Goal: Task Accomplishment & Management: Manage account settings

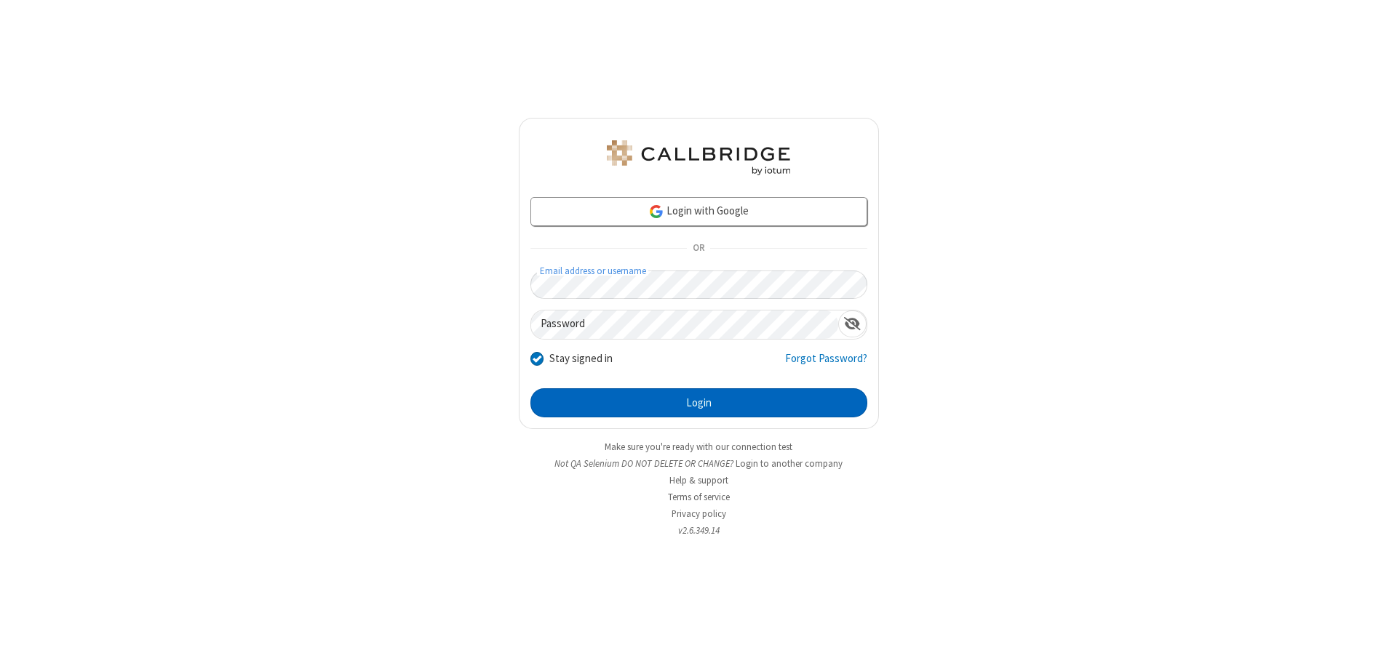
click at [699, 403] on button "Login" at bounding box center [698, 403] width 337 height 29
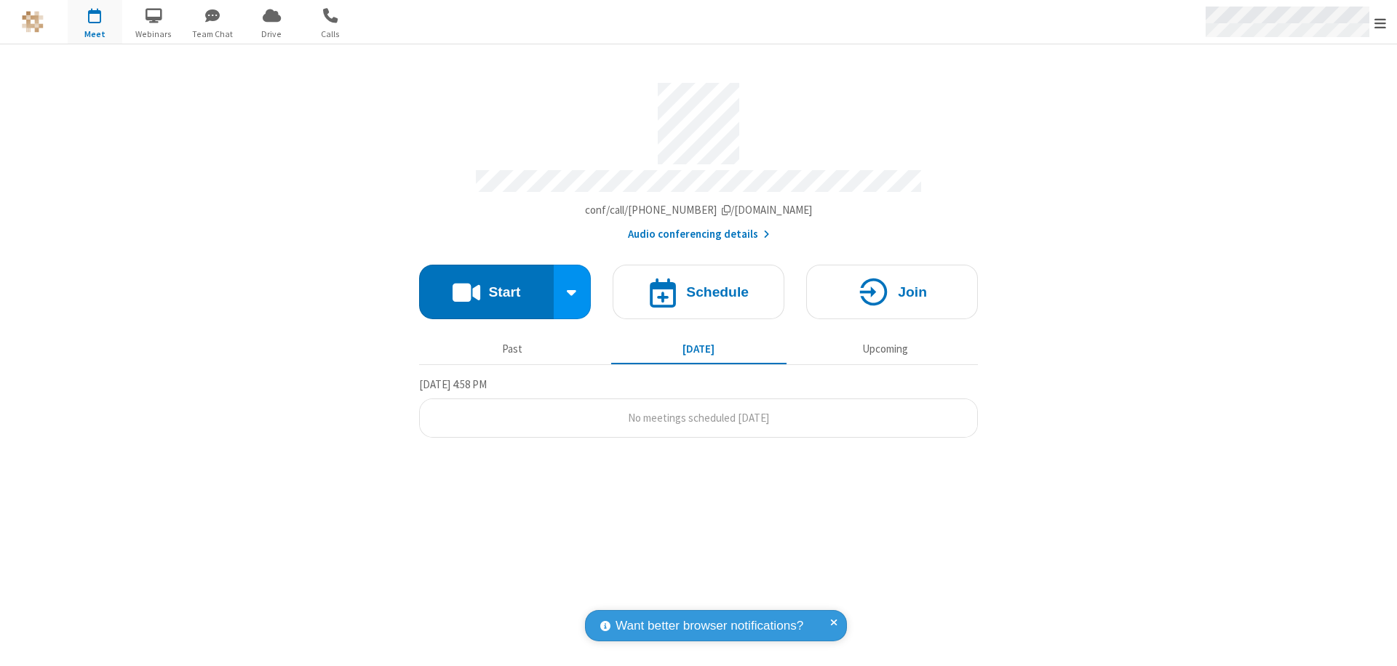
click at [1380, 23] on span "Open menu" at bounding box center [1380, 23] width 12 height 15
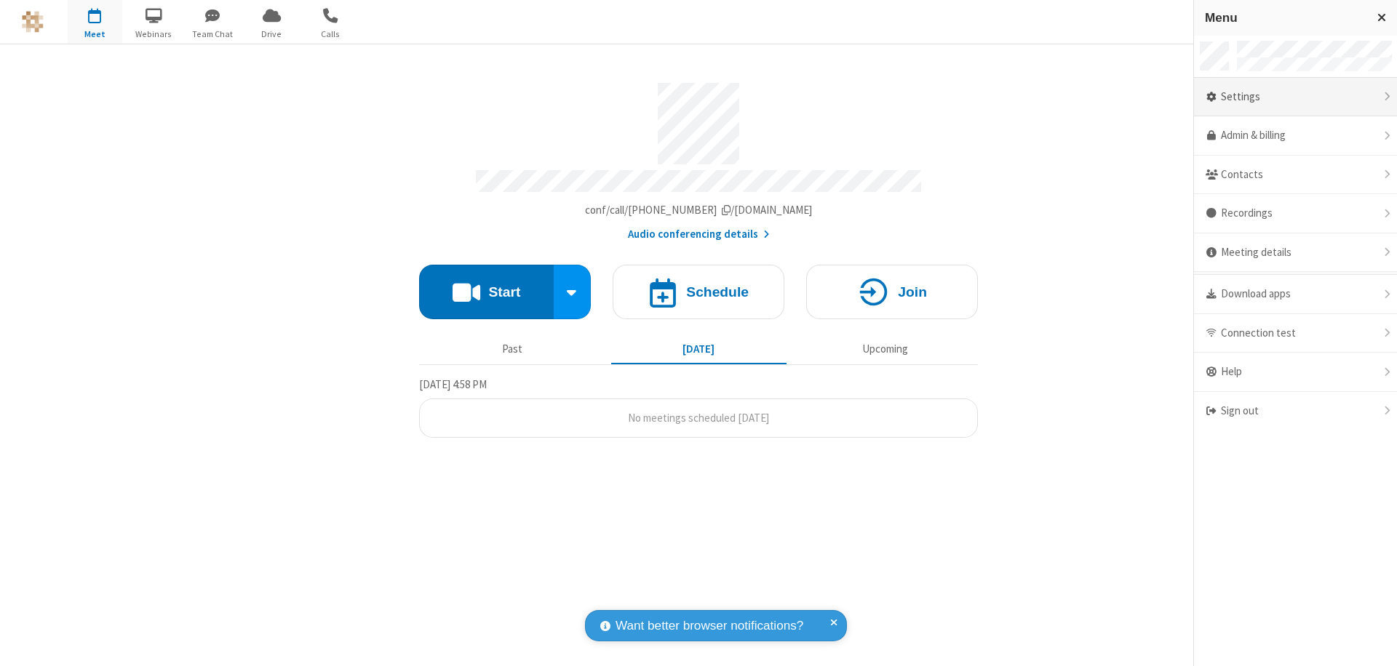
click at [1295, 97] on div "Settings" at bounding box center [1295, 97] width 203 height 39
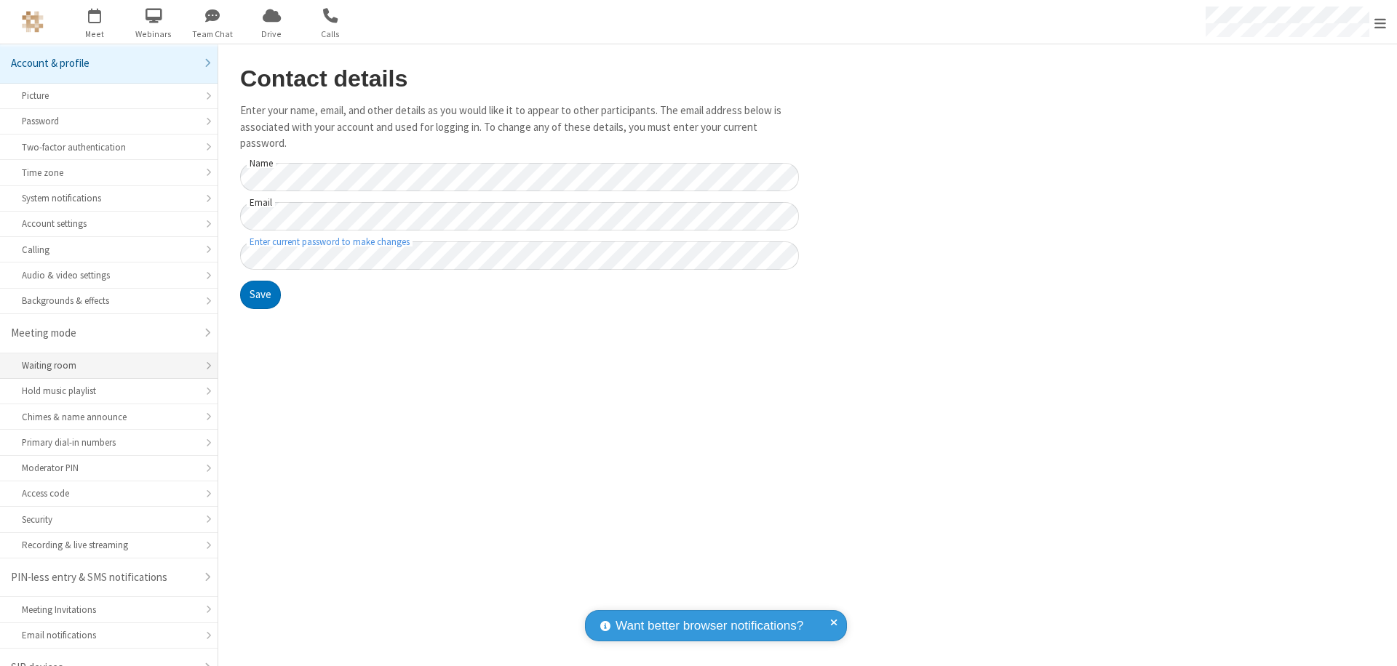
click at [103, 359] on div "Waiting room" at bounding box center [109, 366] width 174 height 14
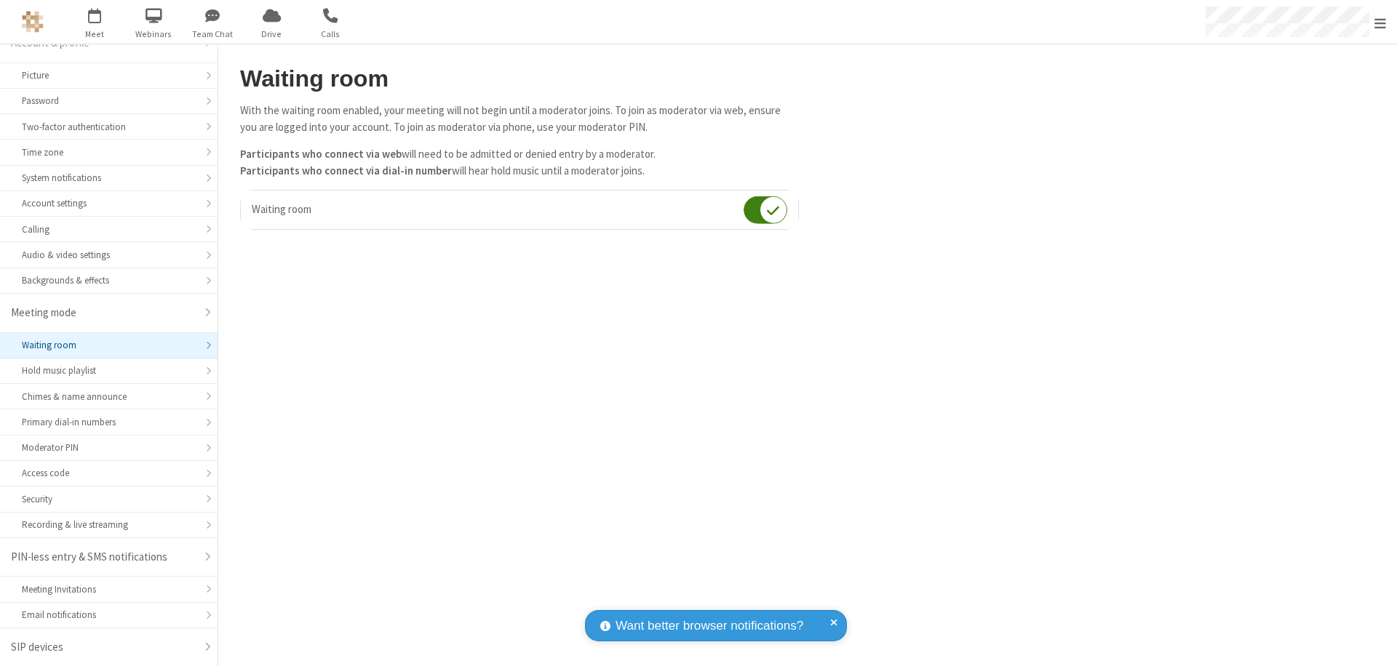
click at [765, 210] on input "checkbox" at bounding box center [766, 210] width 44 height 28
checkbox input "false"
click at [1380, 22] on span "Open menu" at bounding box center [1380, 23] width 12 height 15
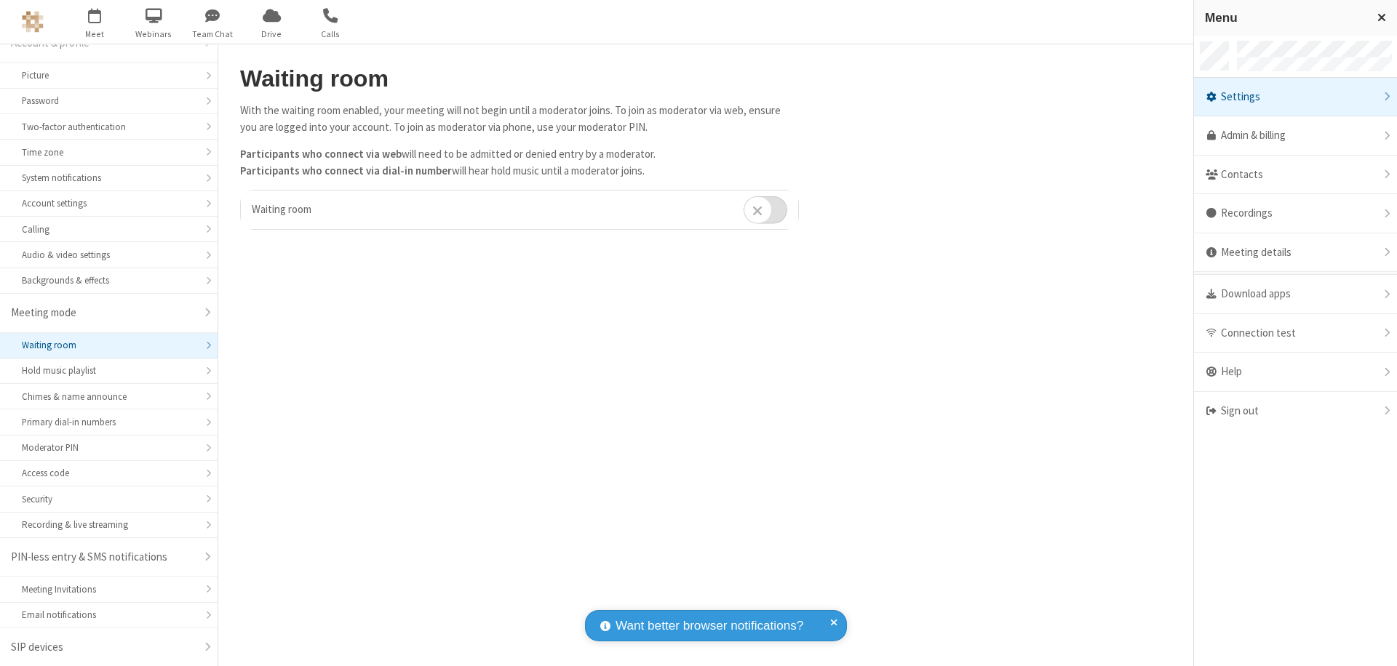
click at [1374, 411] on div "Sign out" at bounding box center [1295, 411] width 203 height 39
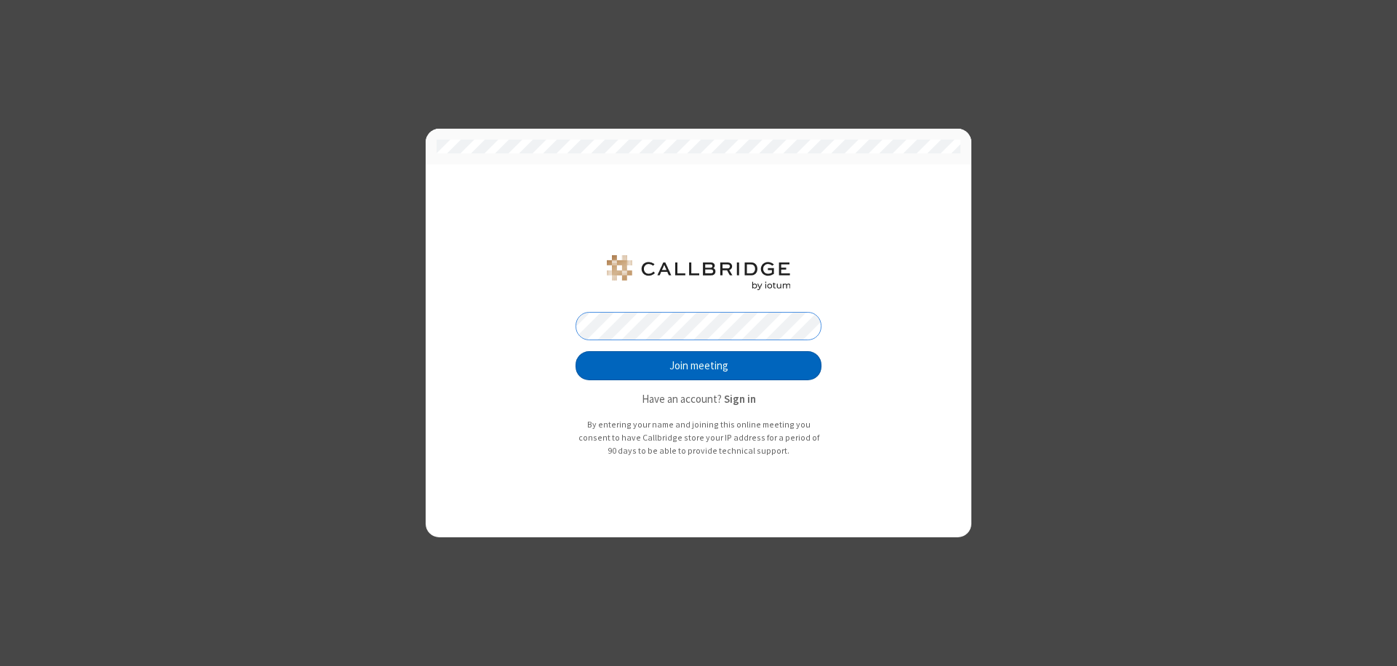
click at [699, 366] on button "Join meeting" at bounding box center [699, 365] width 246 height 29
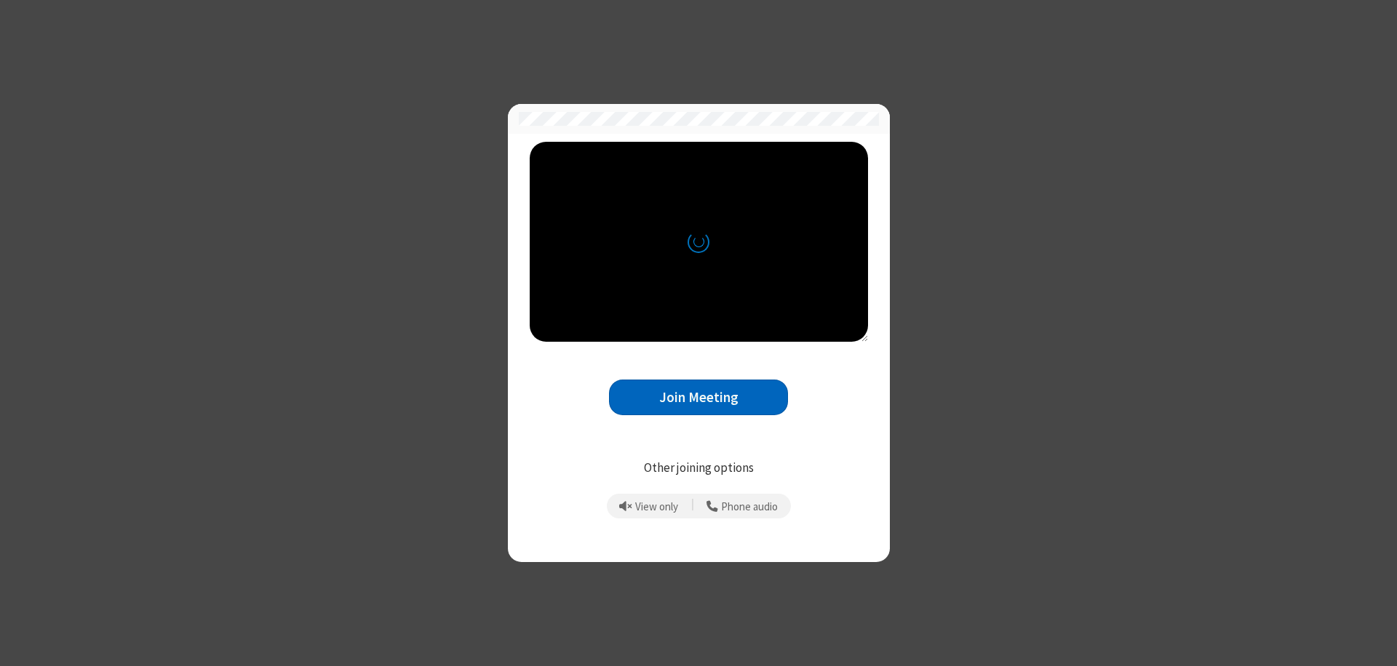
click at [699, 397] on button "Join Meeting" at bounding box center [698, 398] width 179 height 36
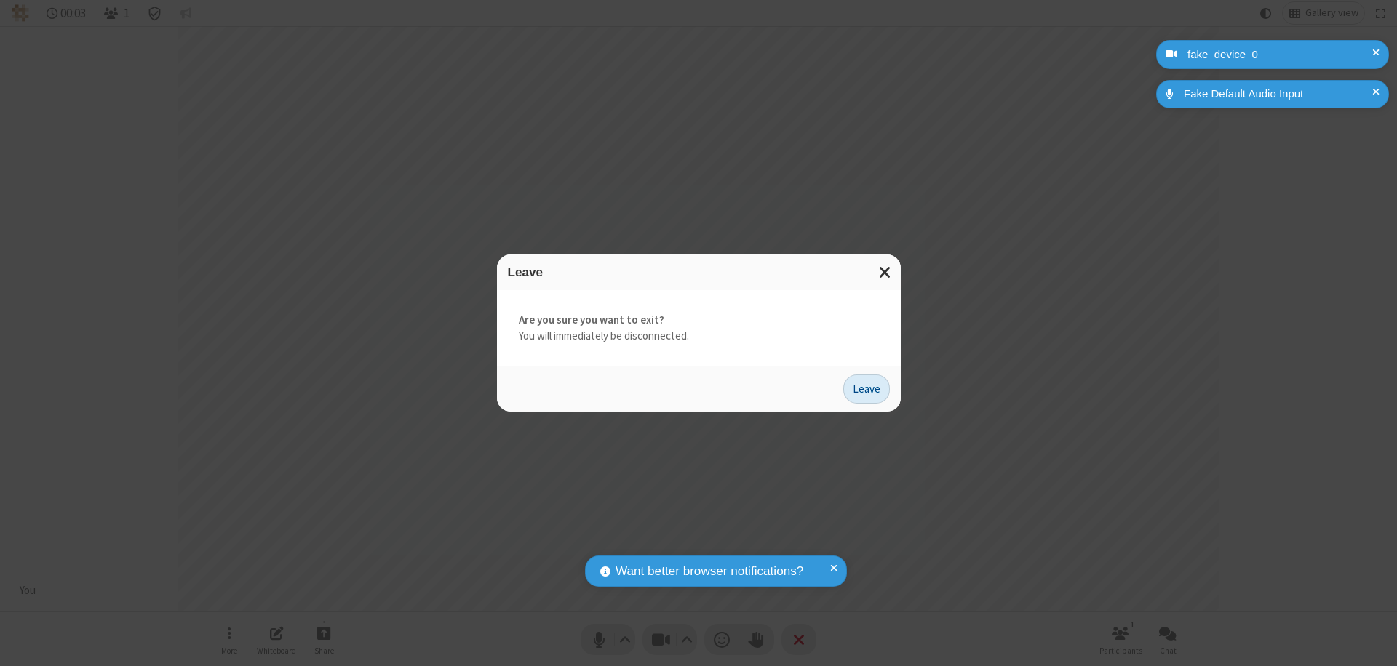
click at [867, 389] on button "Leave" at bounding box center [866, 389] width 47 height 29
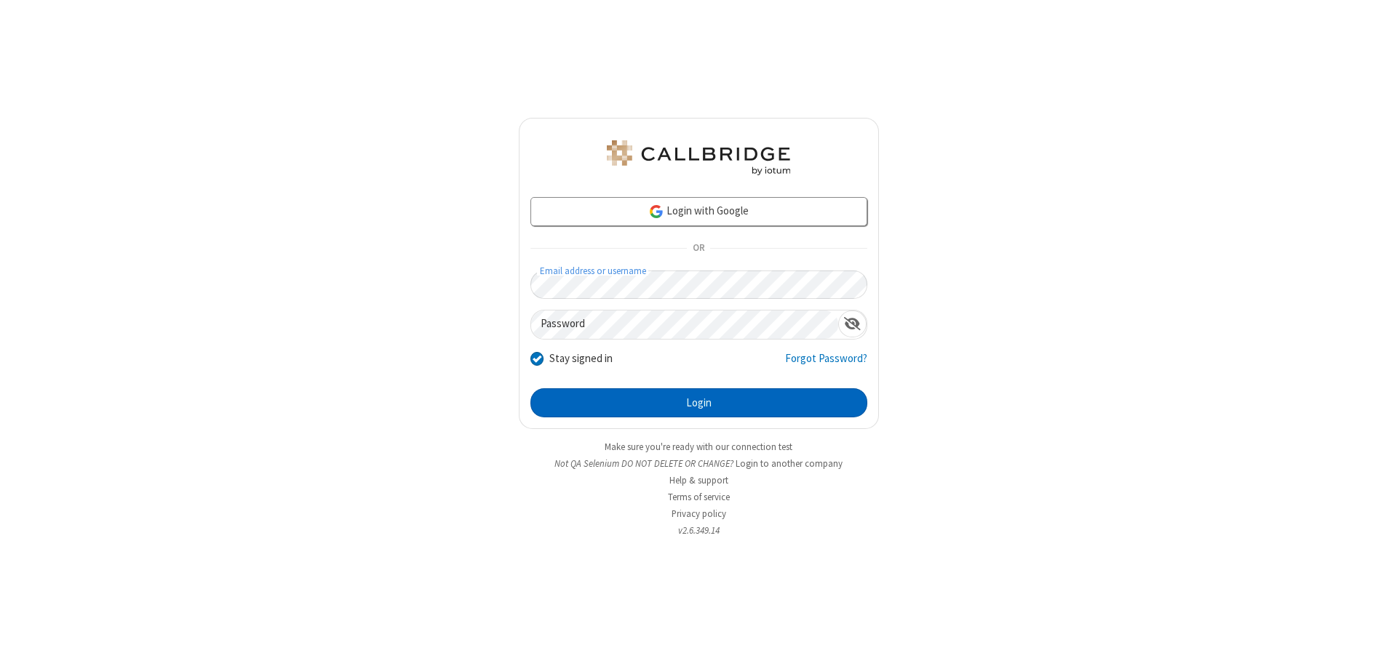
click at [699, 403] on button "Login" at bounding box center [698, 403] width 337 height 29
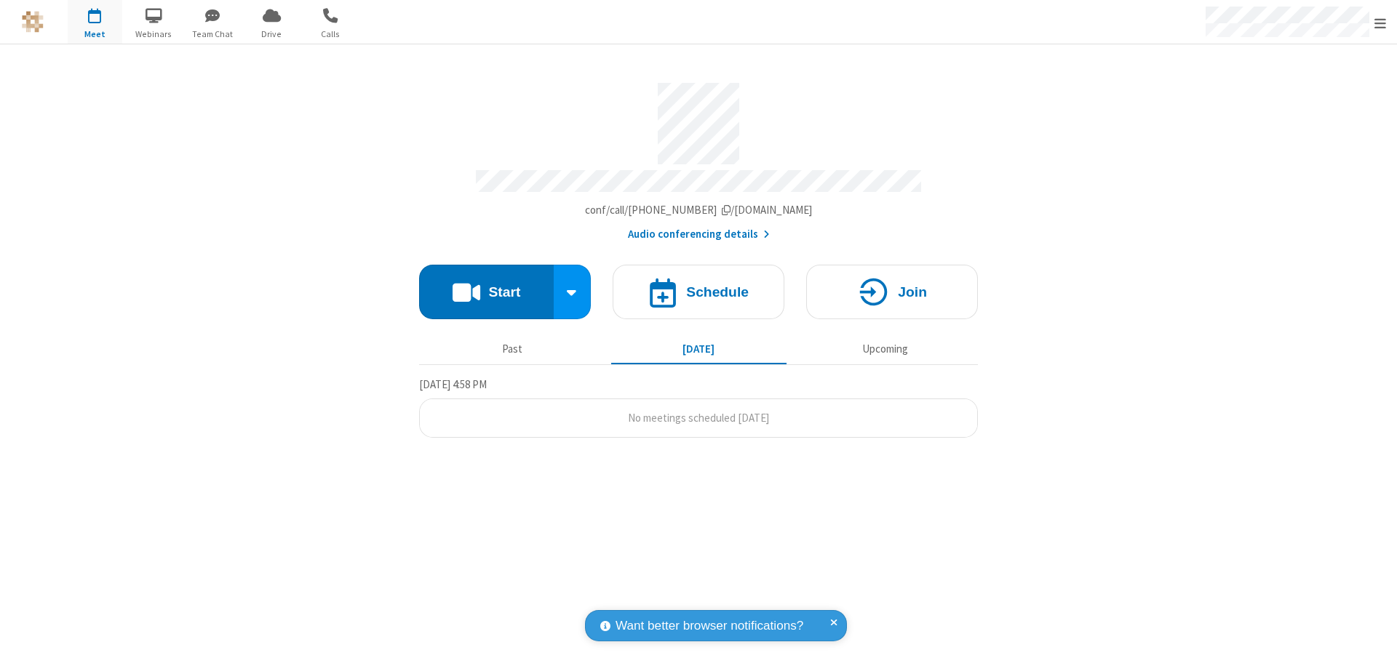
click at [1380, 23] on span "Open menu" at bounding box center [1380, 23] width 12 height 15
click at [1396, 97] on span at bounding box center [1415, 97] width 13 height 12
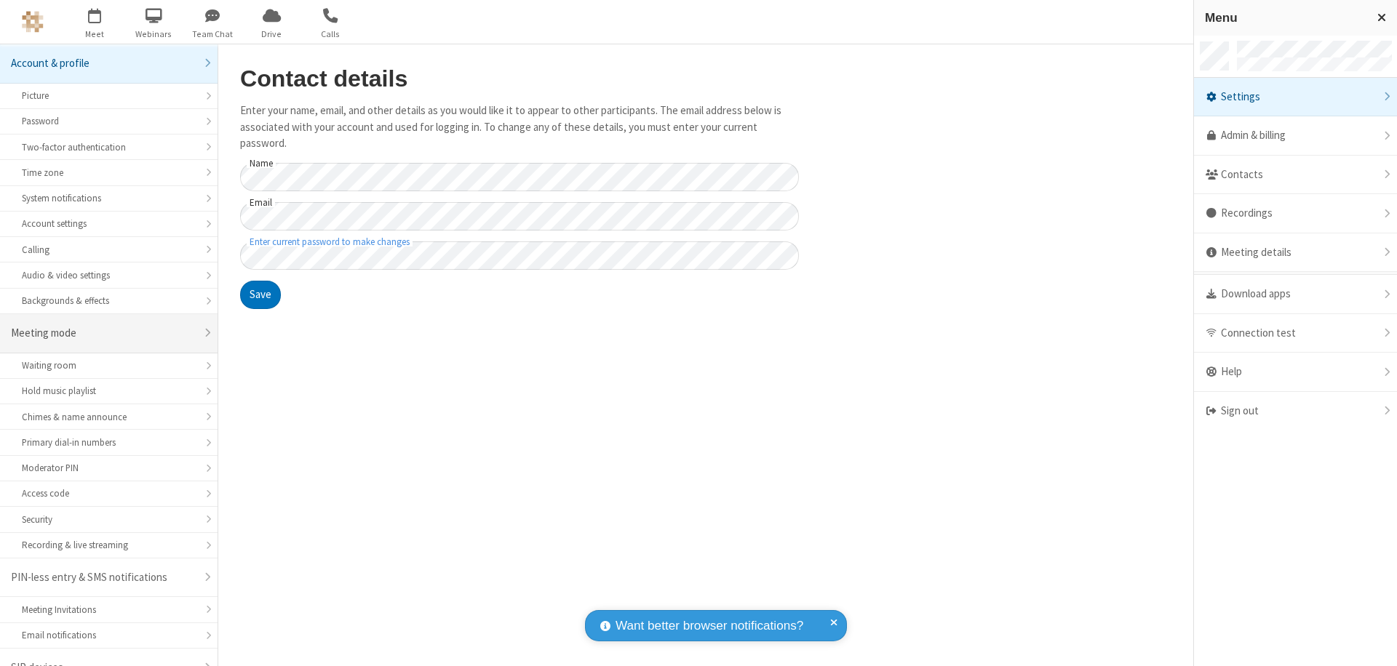
click at [103, 325] on div "Meeting mode" at bounding box center [103, 333] width 185 height 17
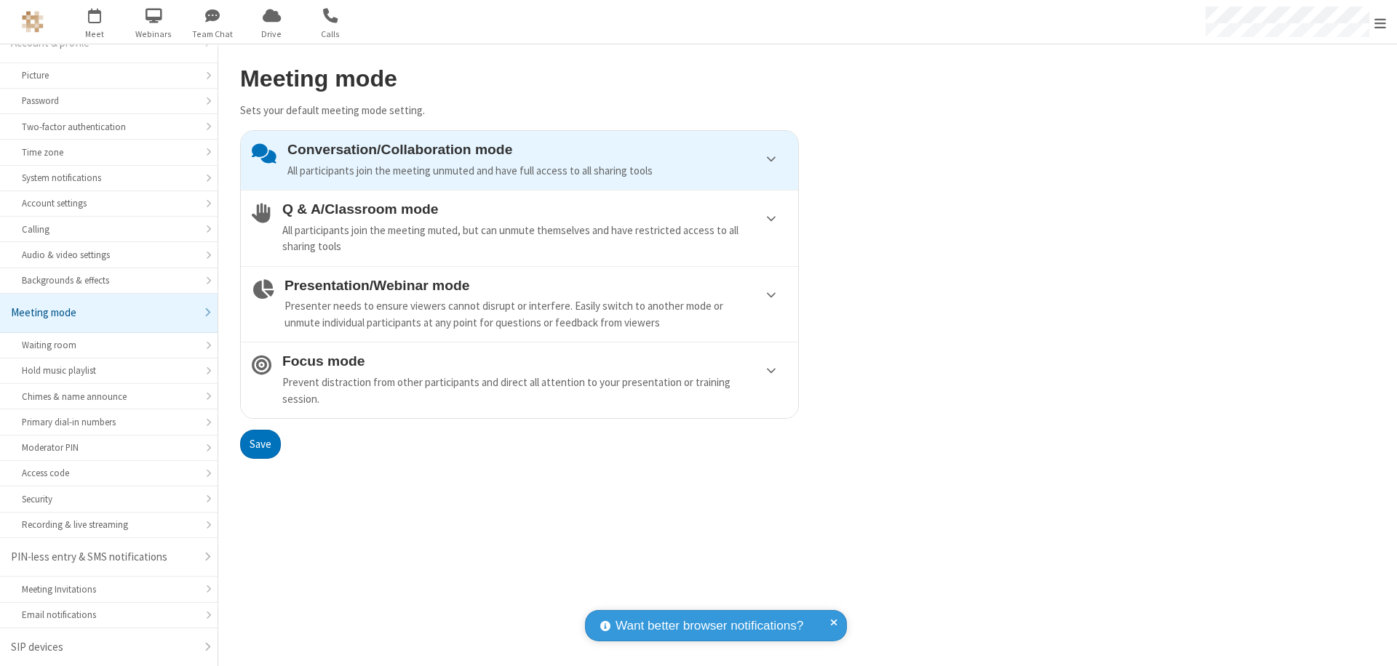
click at [520, 160] on div "Conversation/Collaboration mode All participants join the meeting unmuted and h…" at bounding box center [537, 160] width 500 height 37
click at [260, 444] on button "Save" at bounding box center [260, 444] width 41 height 29
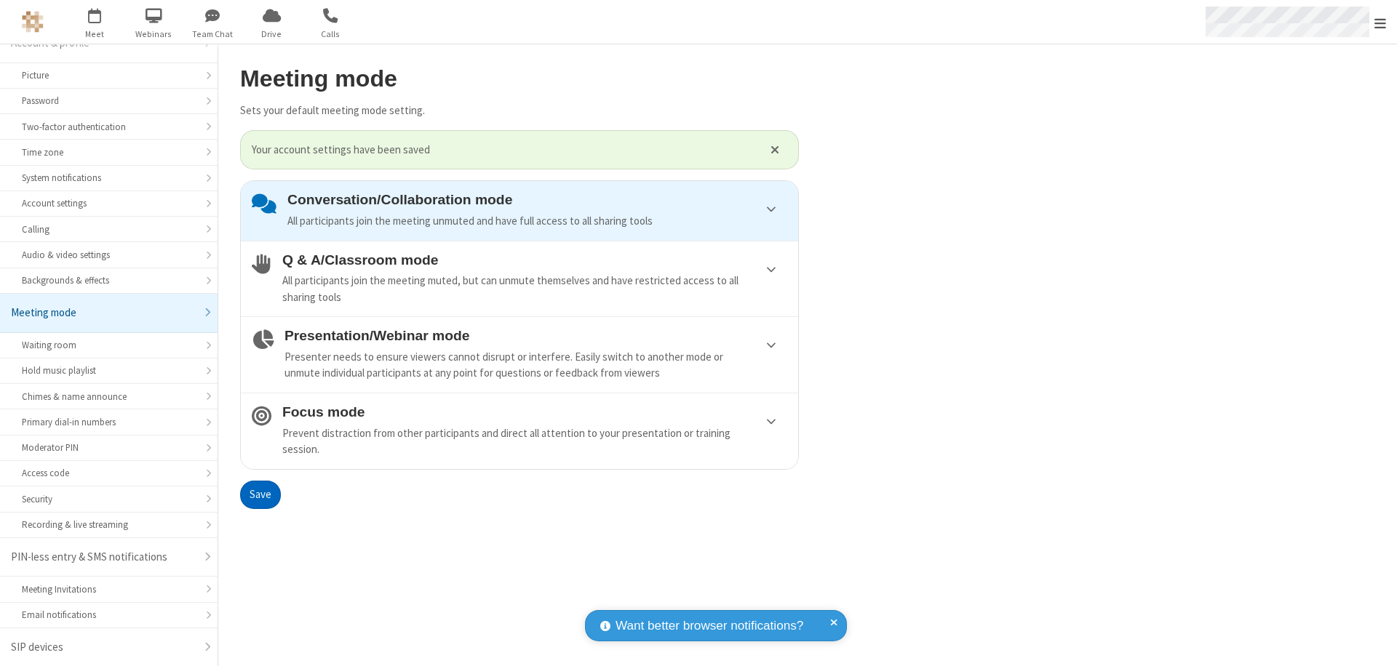
click at [1380, 22] on span "Open menu" at bounding box center [1380, 23] width 12 height 15
